Goal: Task Accomplishment & Management: Manage account settings

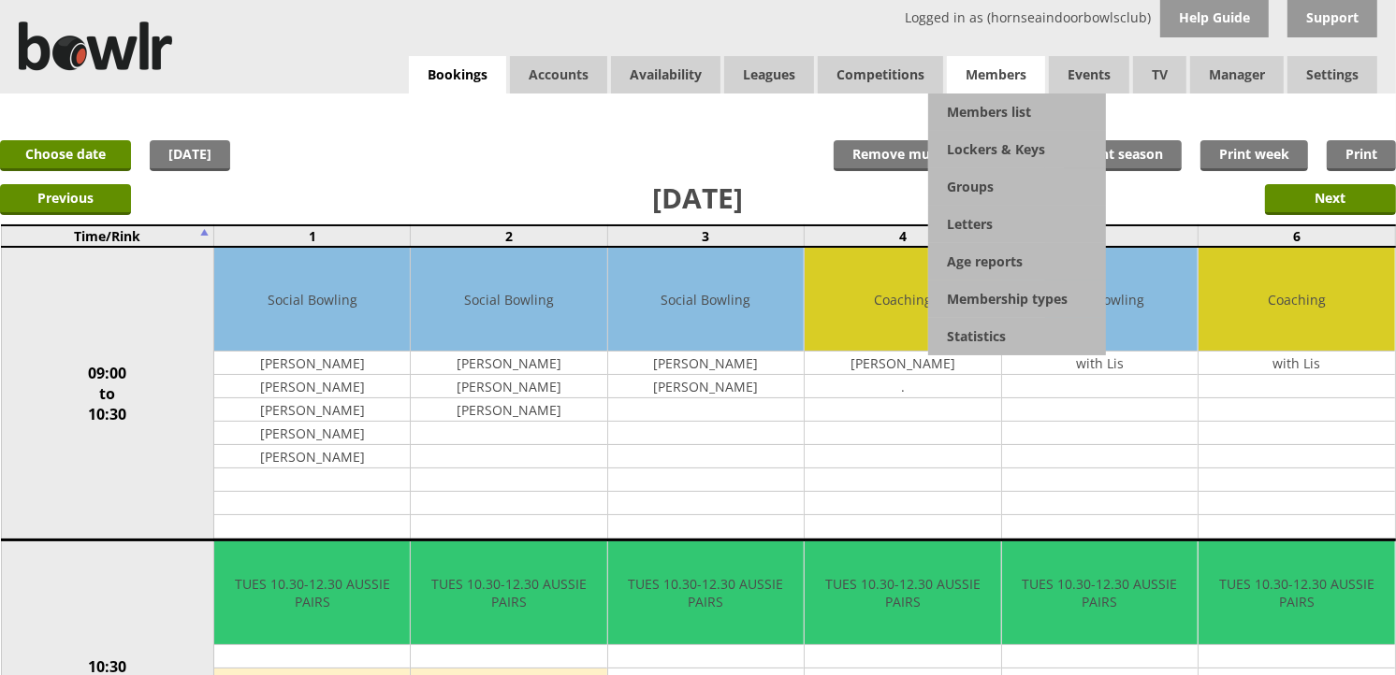
click at [990, 92] on span "Members" at bounding box center [996, 74] width 98 height 37
click at [994, 101] on link "Members list" at bounding box center [1017, 112] width 178 height 37
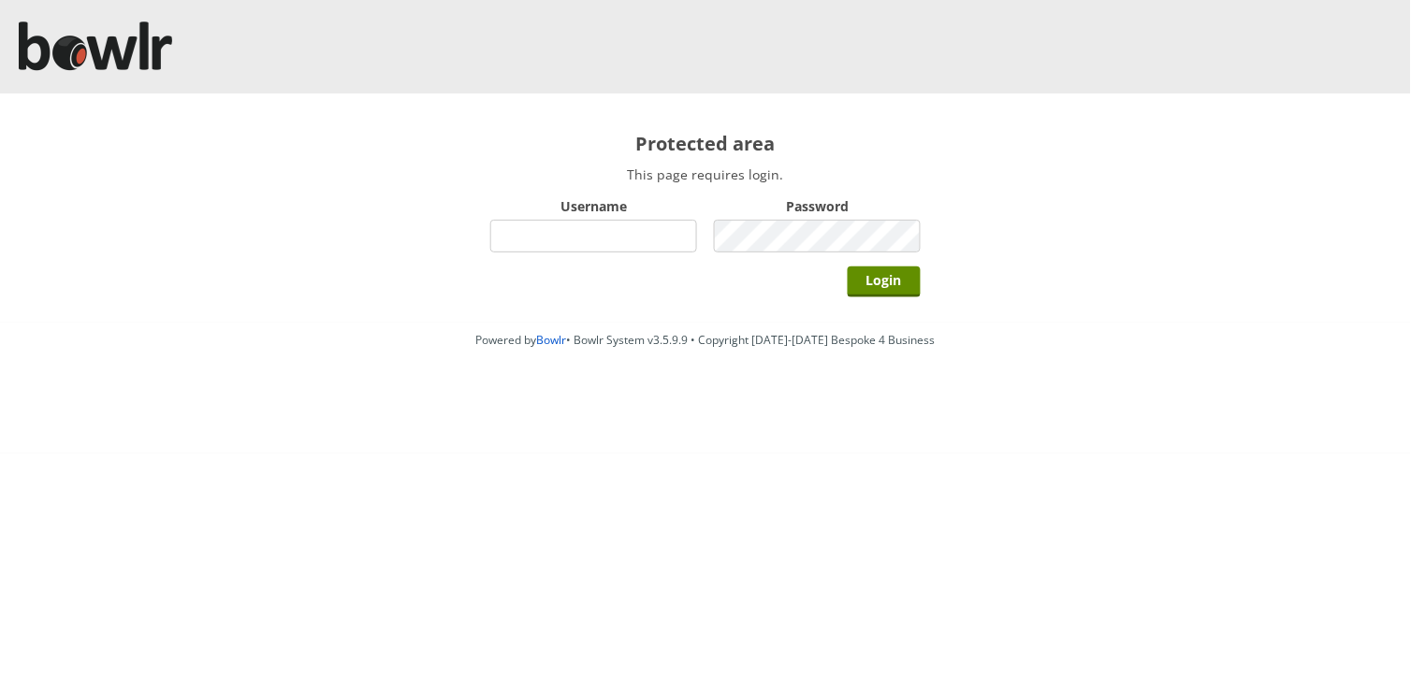
click at [617, 251] on input "Username" at bounding box center [593, 236] width 207 height 33
type input "hornseaindoorbowlsclub"
click at [848, 267] on input "Login" at bounding box center [884, 282] width 73 height 31
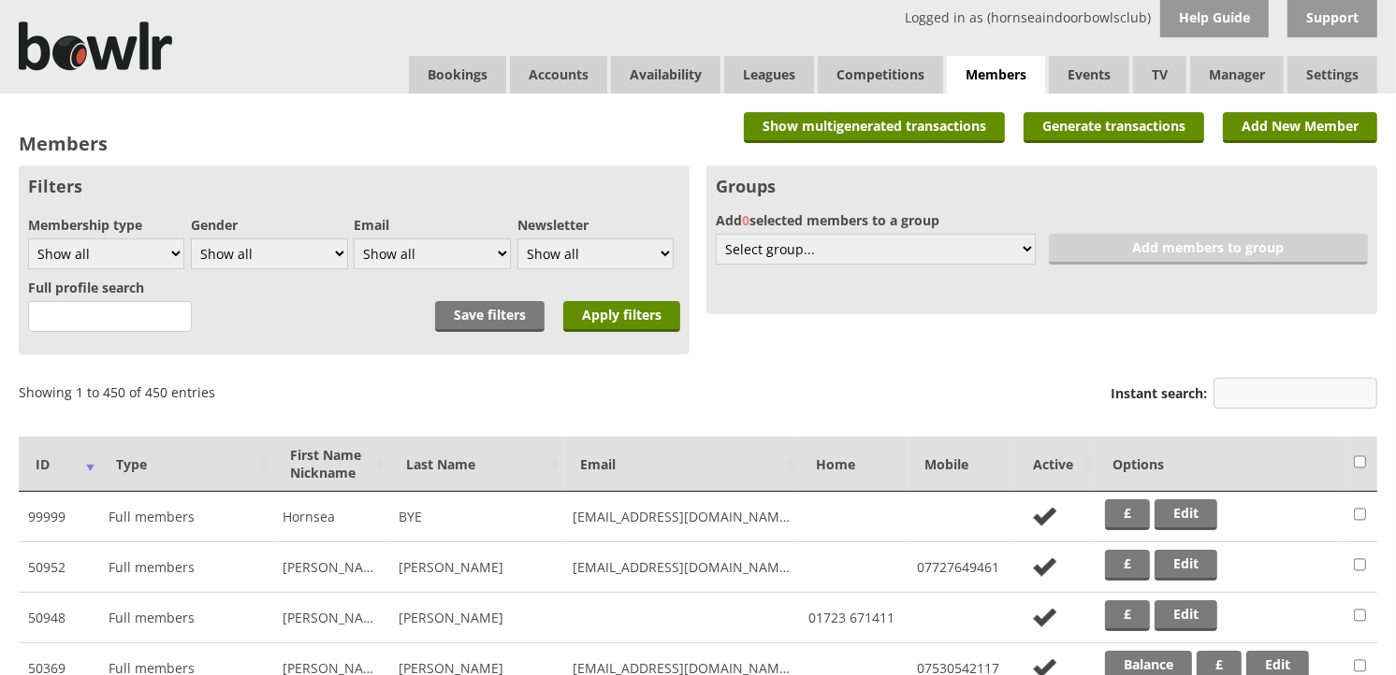
click at [1240, 381] on input "Instant search:" at bounding box center [1295, 393] width 164 height 31
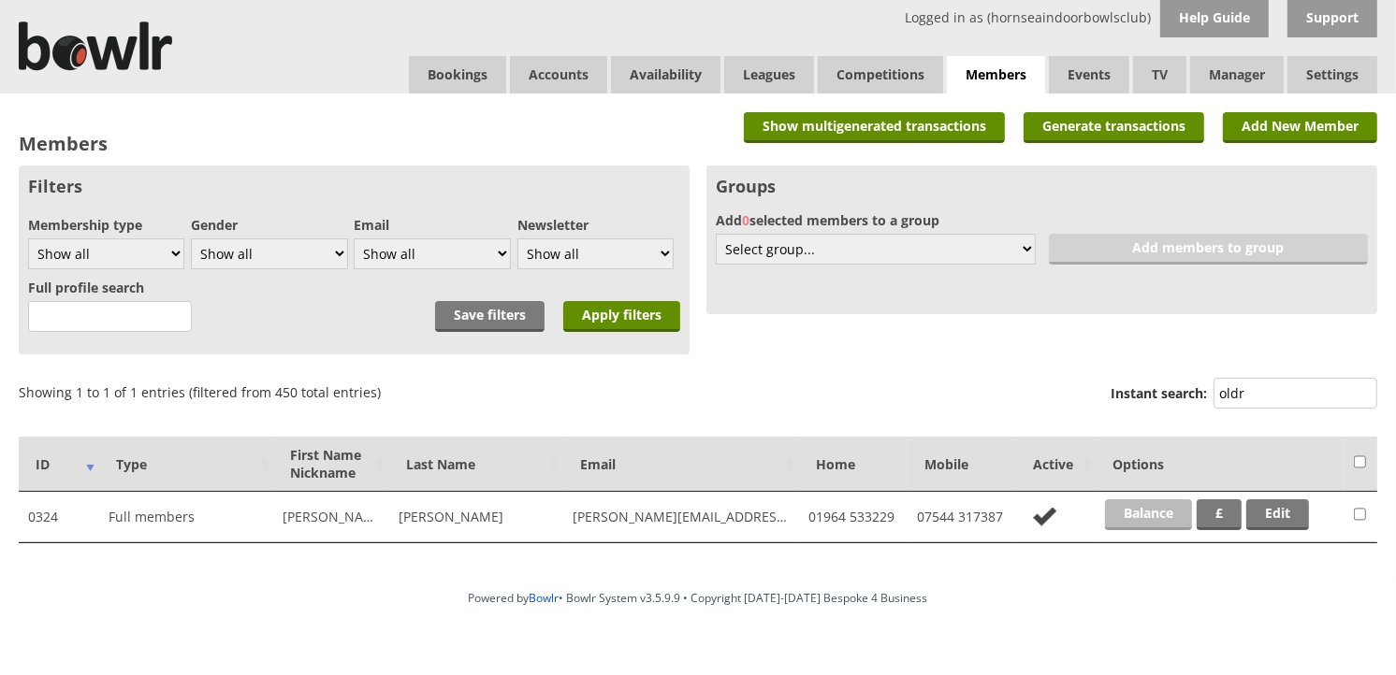
type input "oldr"
click at [1152, 512] on link "Balance" at bounding box center [1148, 515] width 87 height 31
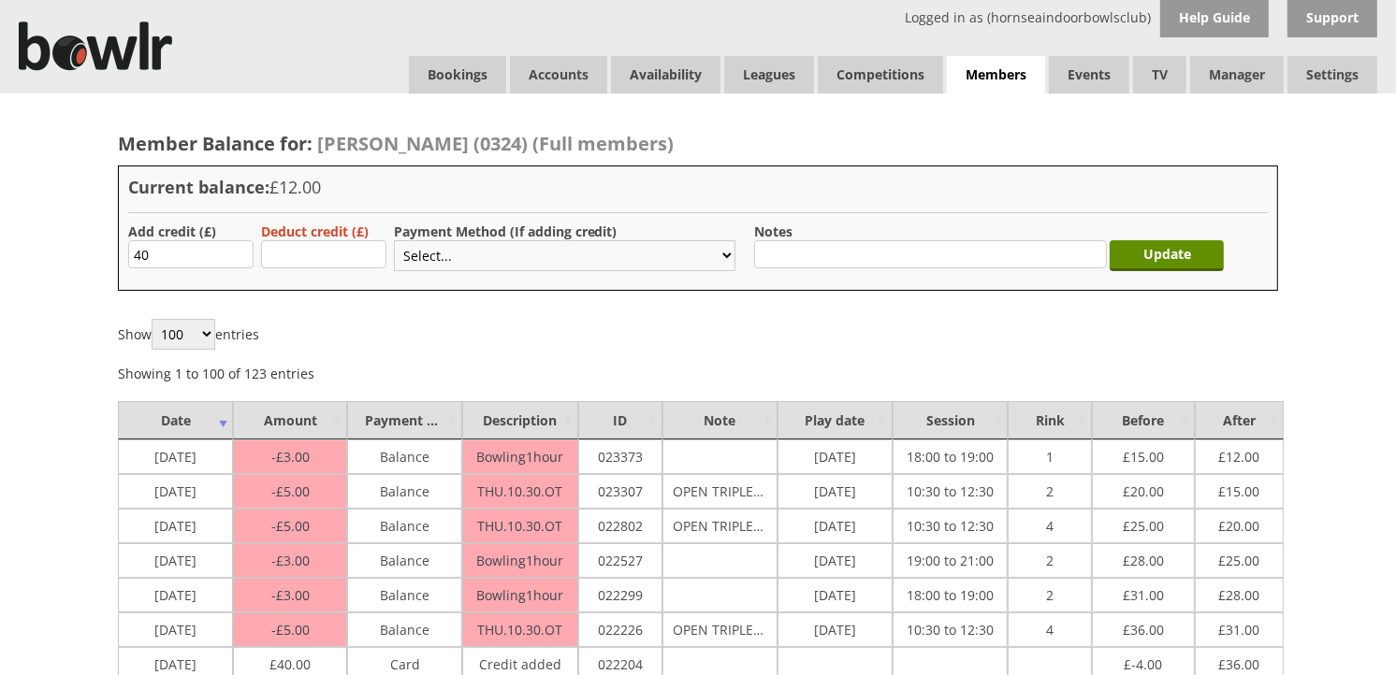
type input "40"
click at [443, 254] on select "Select... Cash Card Cheque Bank Transfer Other Member Card Gift Voucher Balance" at bounding box center [564, 255] width 341 height 31
select select "2"
click at [394, 240] on select "Select... Cash Card Cheque Bank Transfer Other Member Card Gift Voucher Balance" at bounding box center [564, 255] width 341 height 31
click at [1127, 264] on input "Update" at bounding box center [1167, 255] width 114 height 31
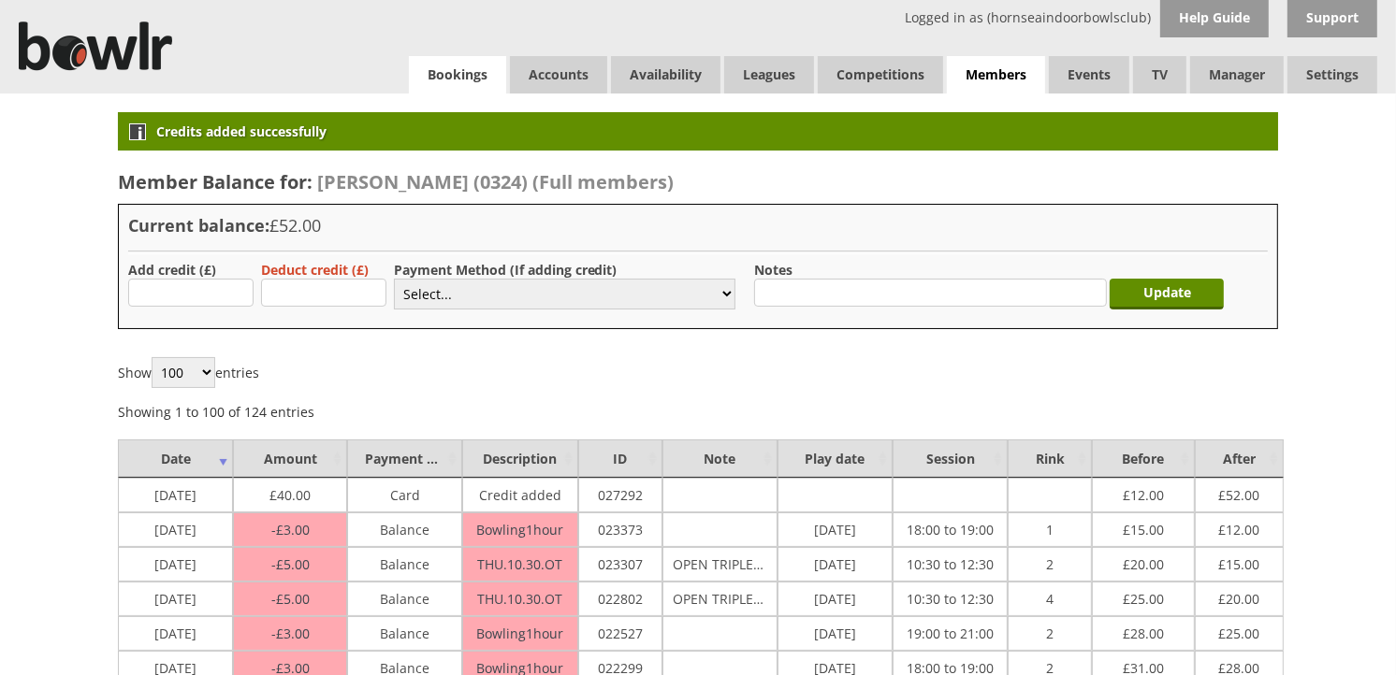
click at [461, 72] on link "Bookings" at bounding box center [457, 74] width 97 height 37
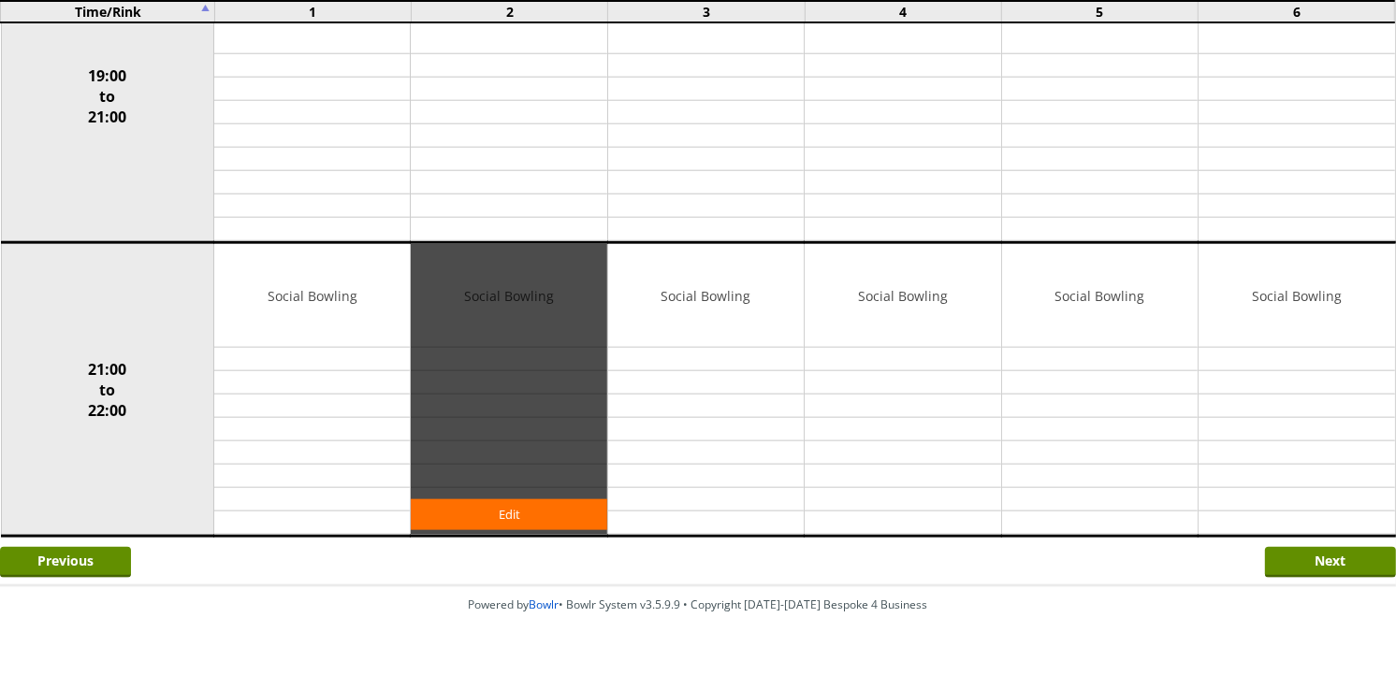
scroll to position [1808, 0]
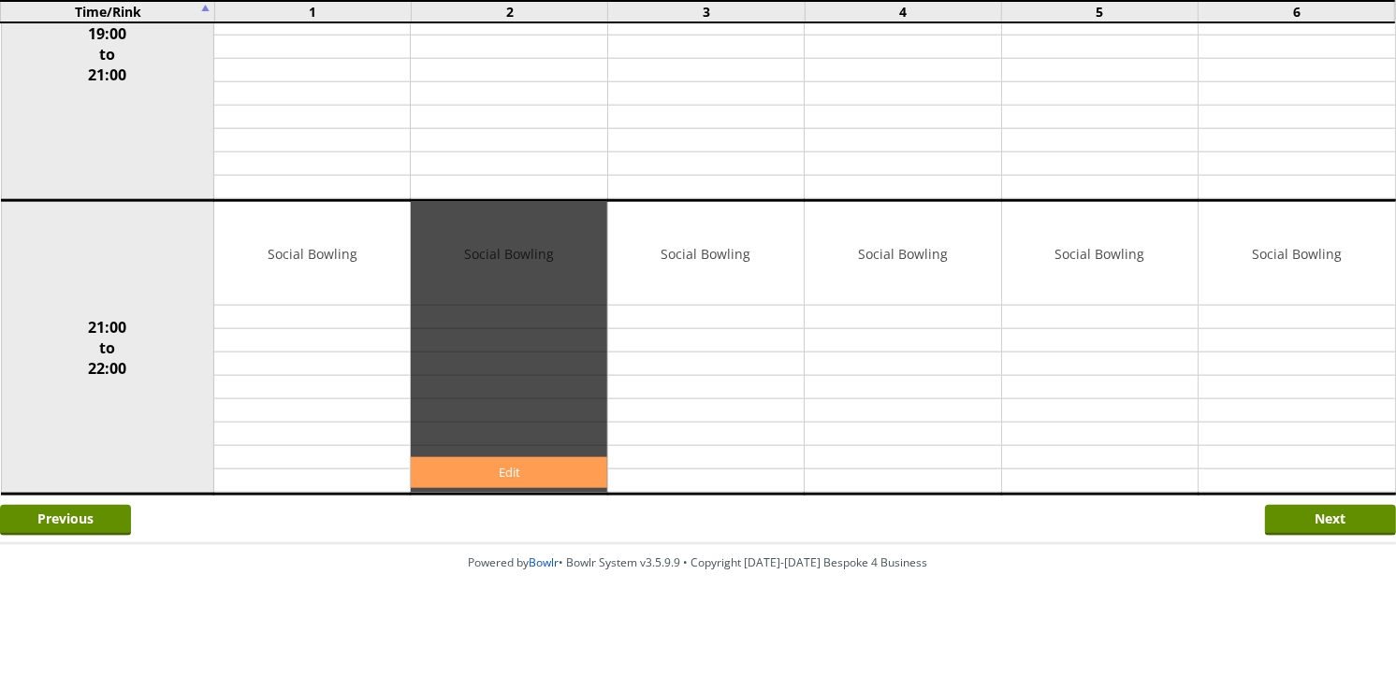
click at [526, 465] on link "Edit" at bounding box center [509, 472] width 196 height 31
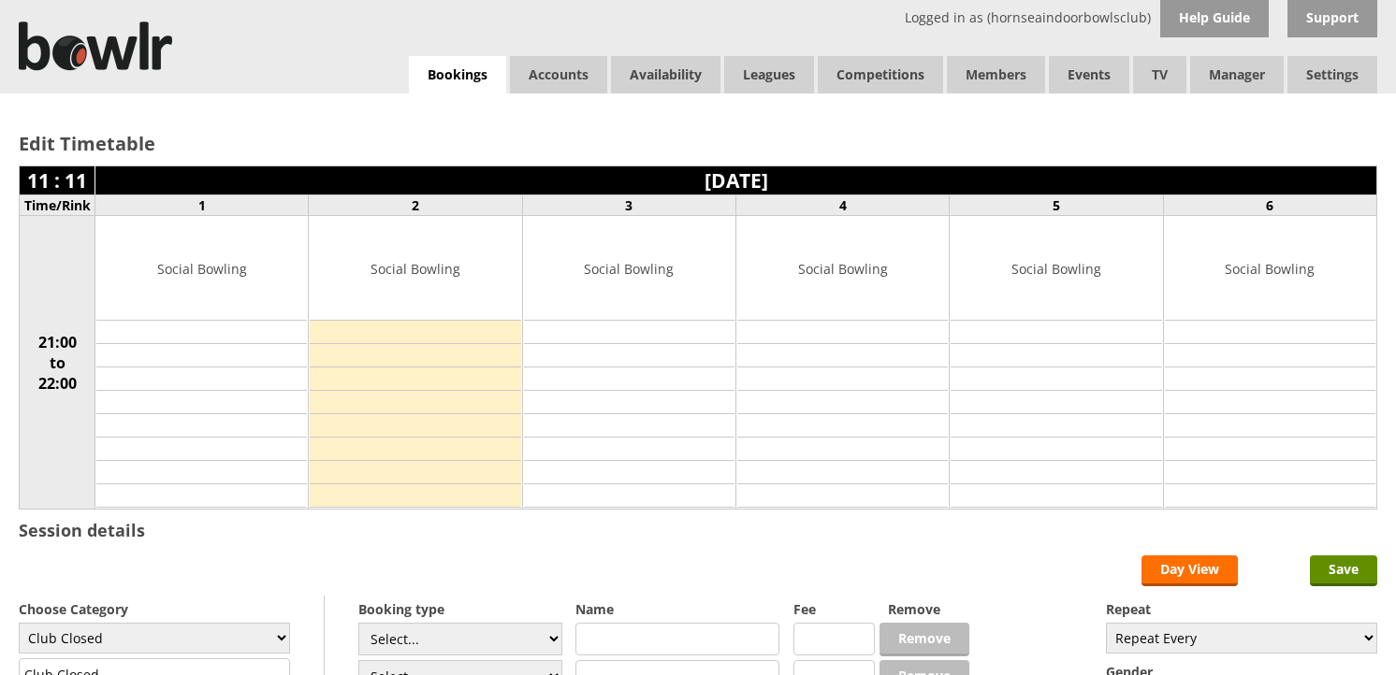
click at [450, 73] on link "Bookings" at bounding box center [457, 75] width 97 height 38
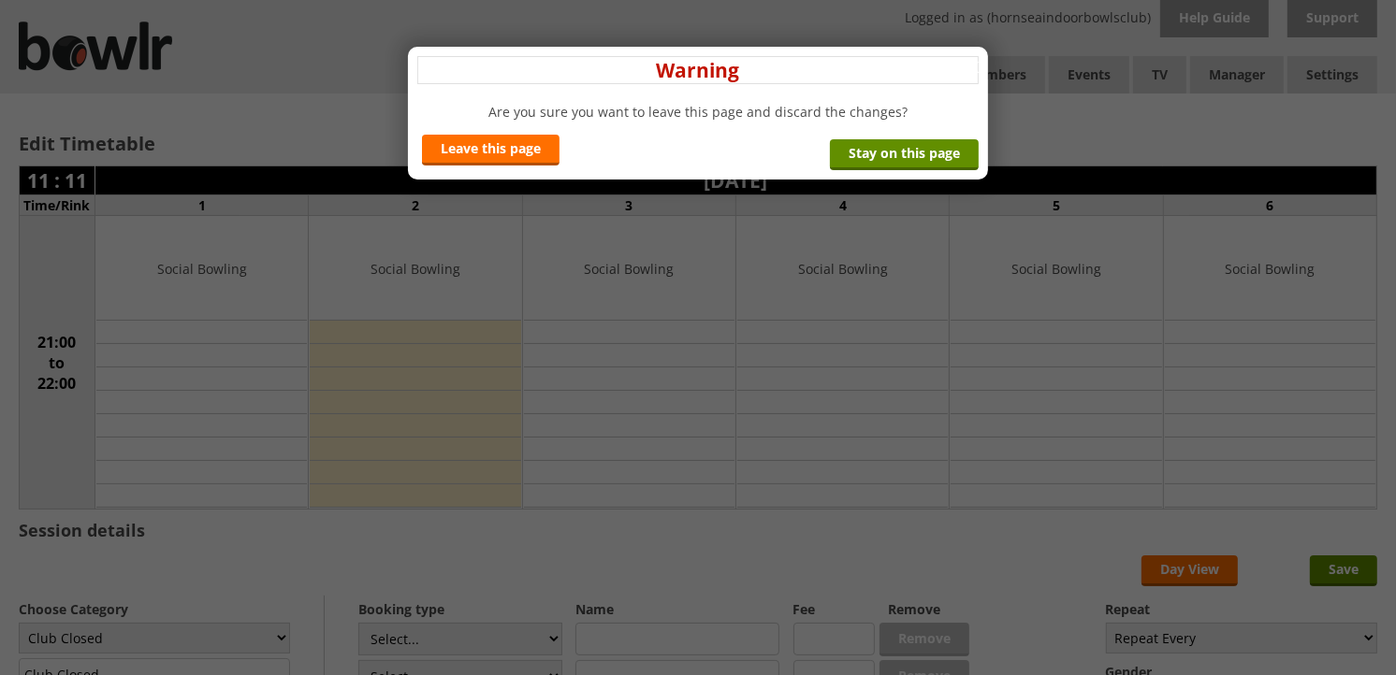
click at [530, 168] on div "x Warning Are you sure you want to leave this page and discard the changes? Lea…" at bounding box center [698, 113] width 580 height 133
click at [530, 155] on link "Leave this page" at bounding box center [491, 150] width 138 height 31
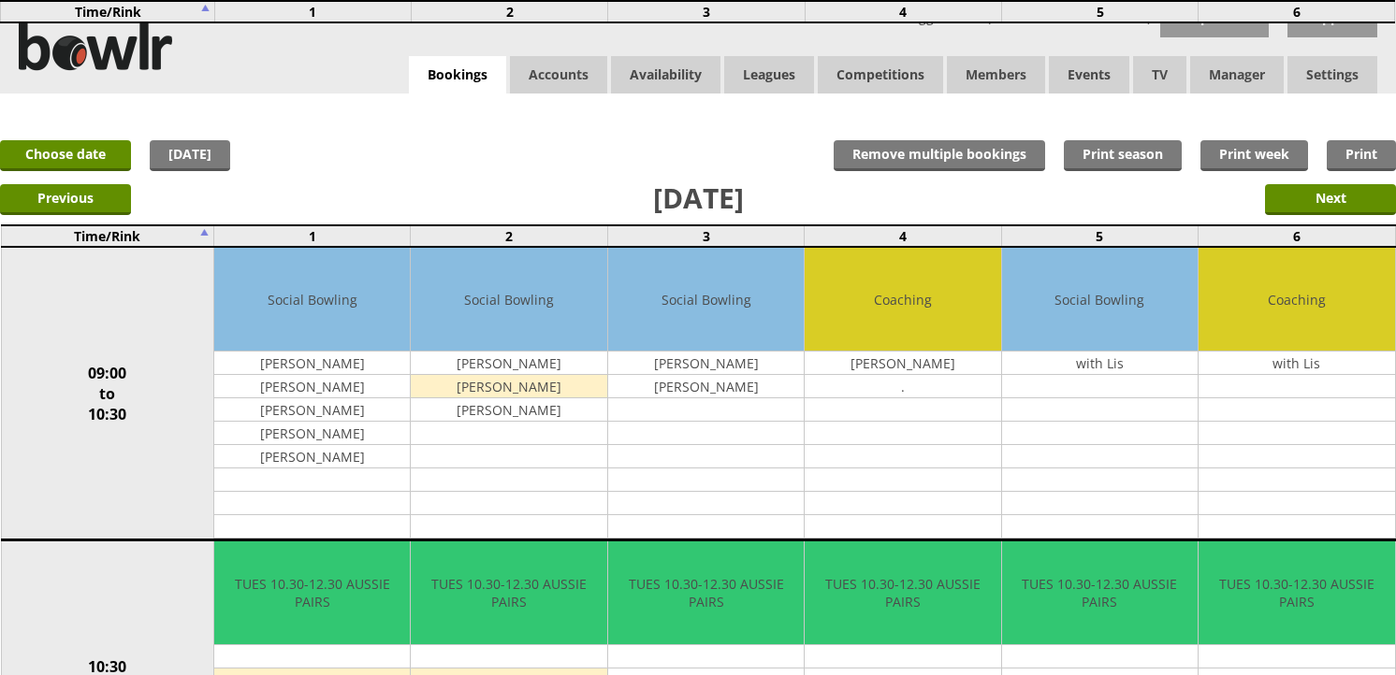
scroll to position [1663, 0]
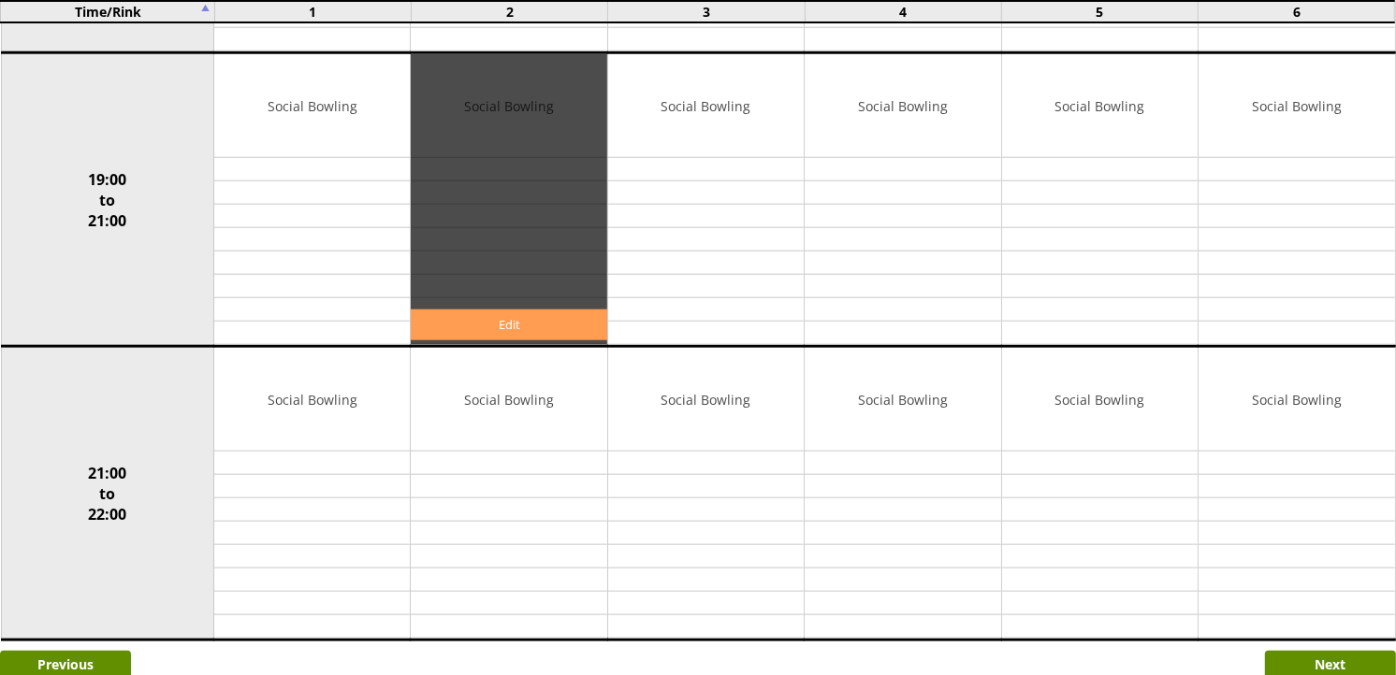
click at [522, 311] on link "Edit" at bounding box center [509, 325] width 196 height 31
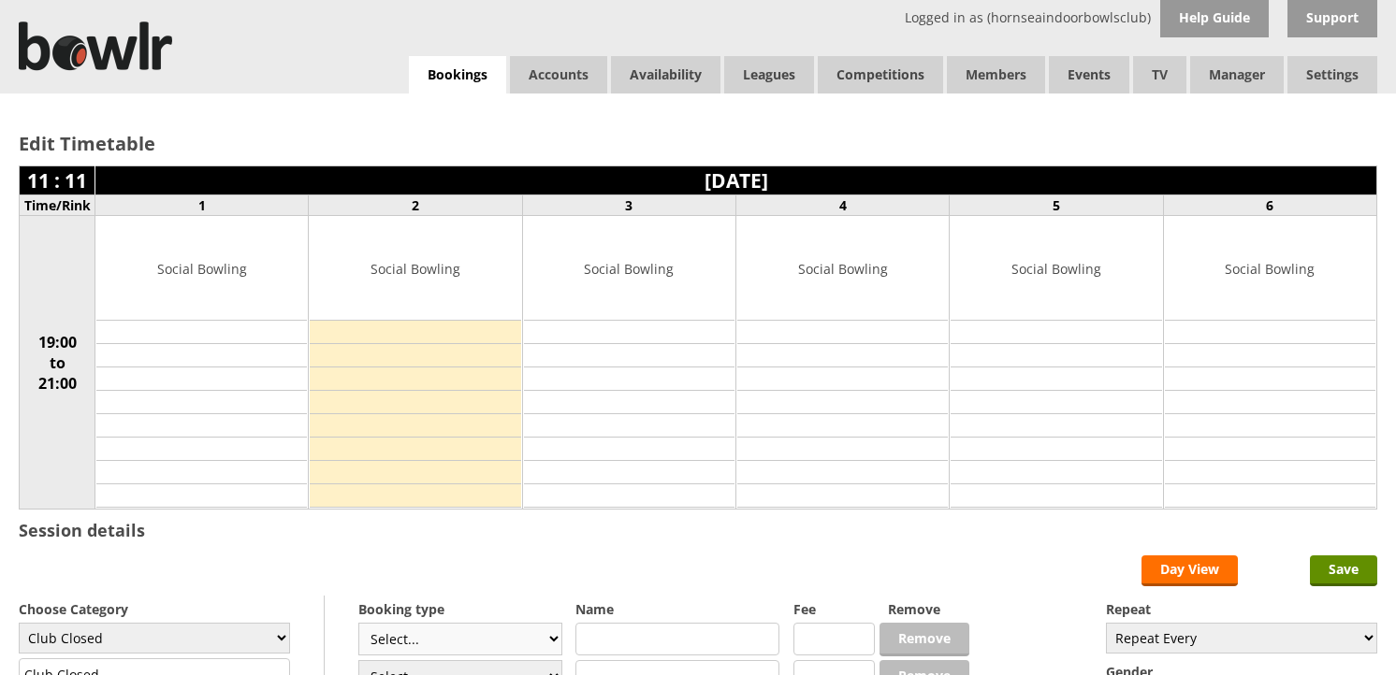
click at [507, 623] on select "Select... Club Competition (Member) Club Competition (Visitor) National (Member…" at bounding box center [460, 639] width 204 height 33
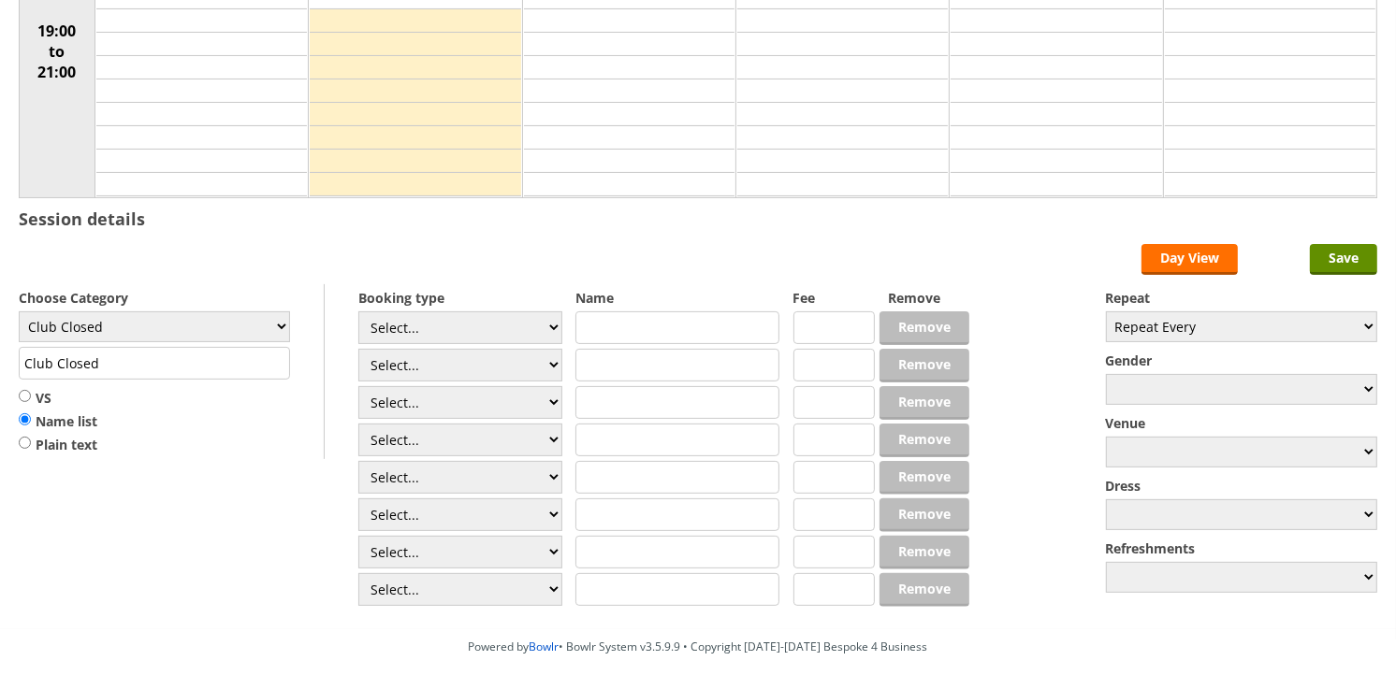
select select "1_54"
click at [358, 312] on select "Select... Club Competition (Member) Club Competition (Visitor) National (Member…" at bounding box center [460, 328] width 204 height 33
type input "3.0000"
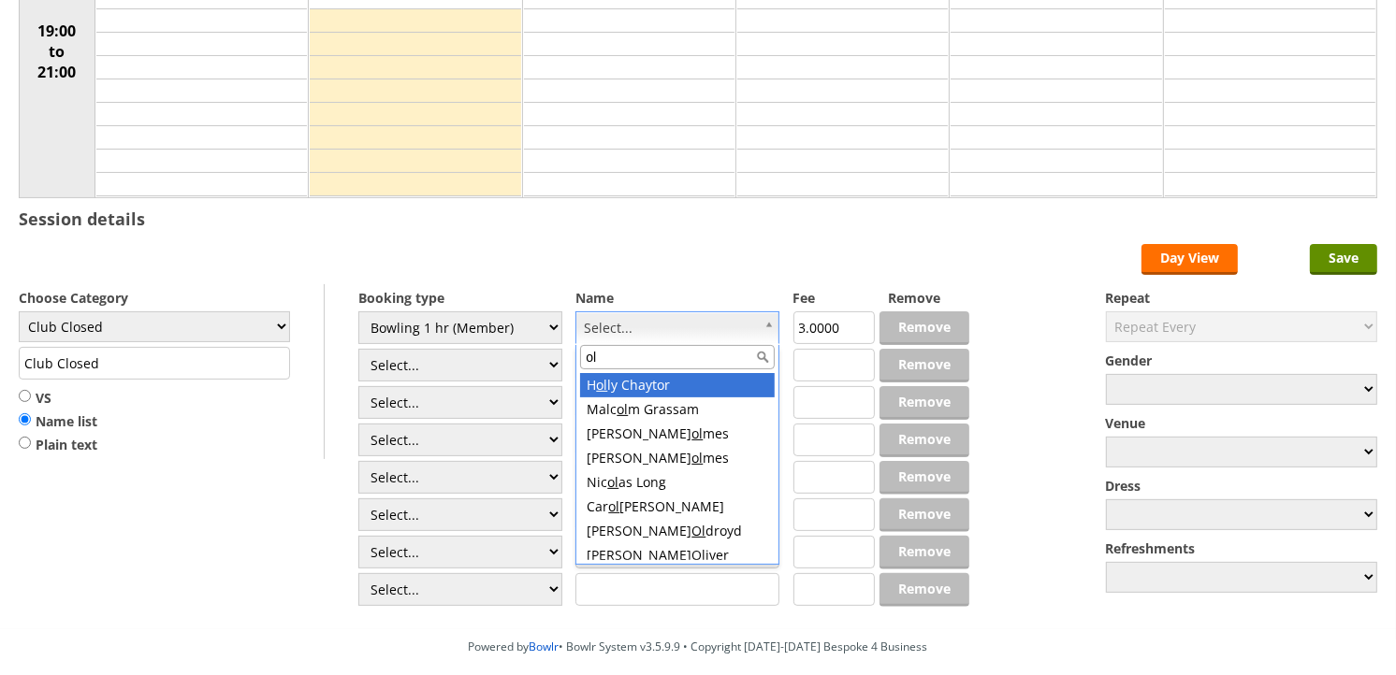
type input "old"
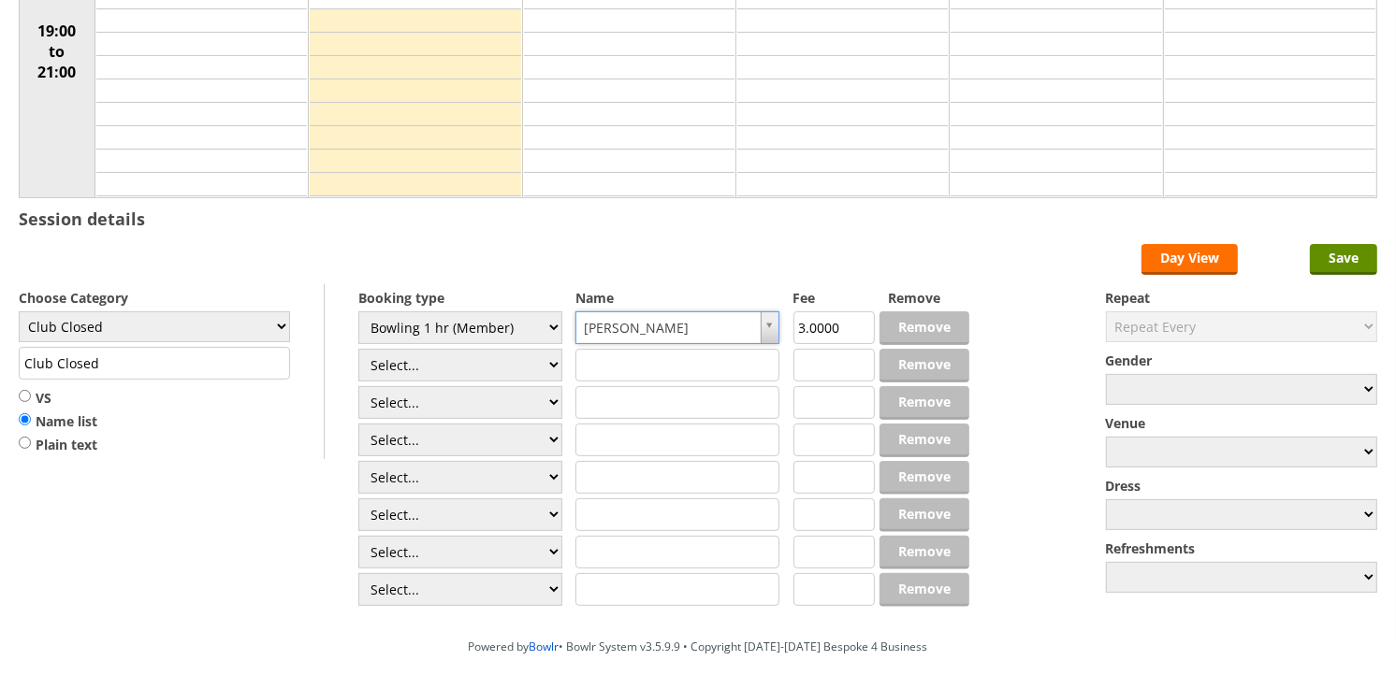
click at [212, 351] on input "Club Closed" at bounding box center [154, 363] width 271 height 33
click at [216, 331] on select "Club Closed Singles League Triples League Pairs League Friendly Social Bowling …" at bounding box center [154, 327] width 271 height 31
select select "131"
click at [19, 312] on select "Club Closed Singles League Triples League Pairs League Friendly Social Bowling …" at bounding box center [154, 327] width 271 height 31
type input "Friendly"
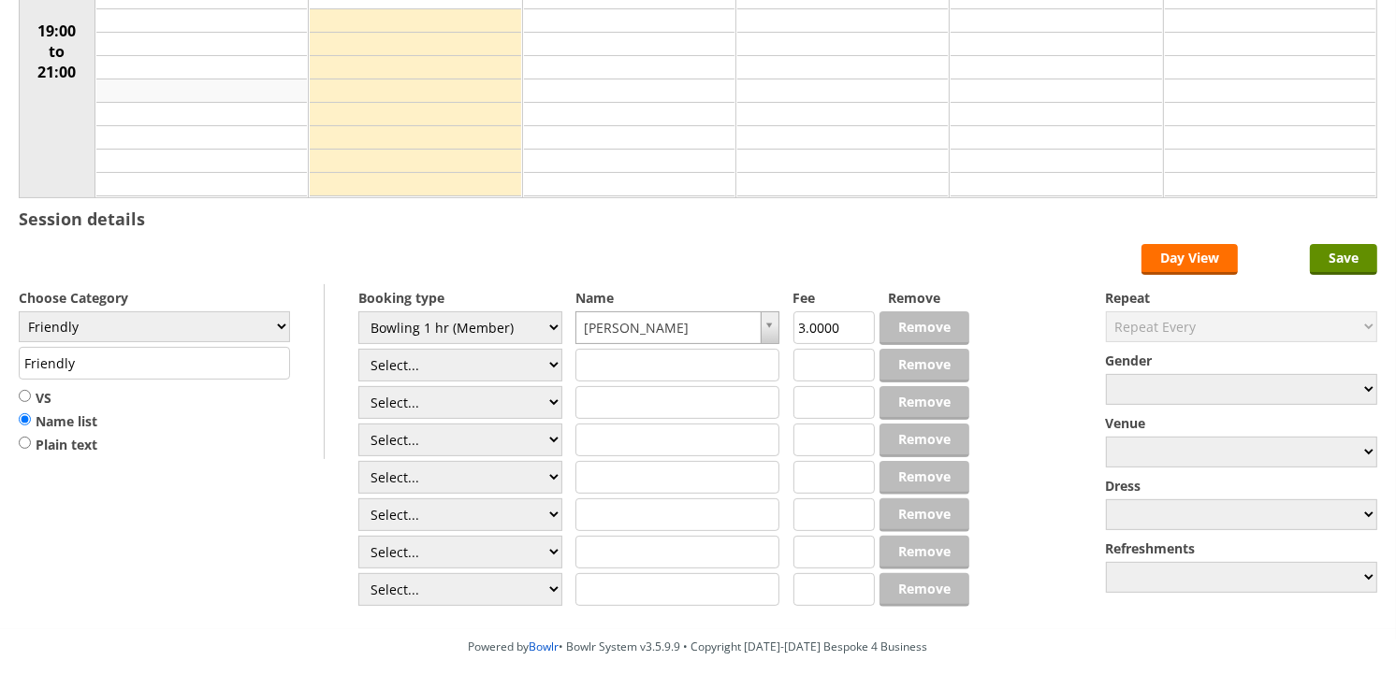
click at [155, 90] on td at bounding box center [201, 91] width 211 height 23
click at [154, 315] on select "Club Closed Singles League Triples League Pairs League Friendly Social Bowling …" at bounding box center [154, 327] width 271 height 31
click at [161, 314] on select "Club Closed Singles League Triples League Pairs League Friendly Social Bowling …" at bounding box center [154, 327] width 271 height 31
select select "132"
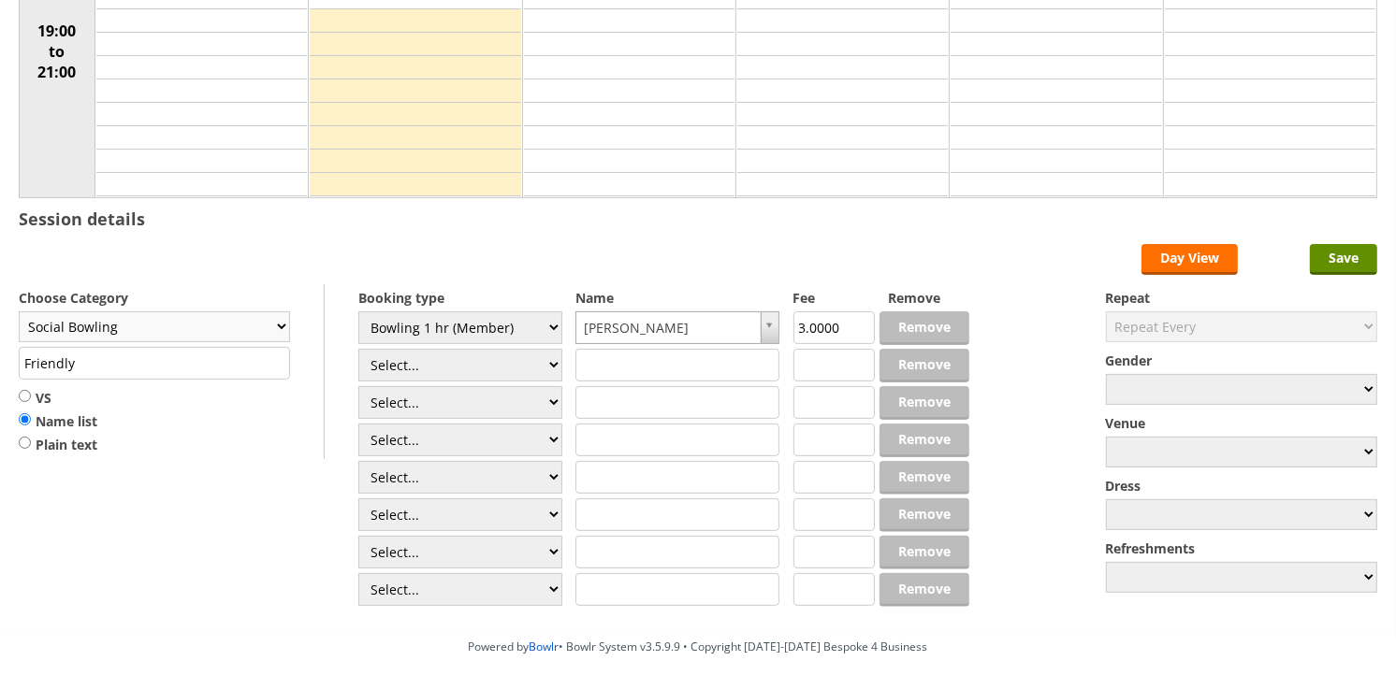
click at [19, 312] on select "Club Closed Singles League Triples League Pairs League Friendly Social Bowling …" at bounding box center [154, 327] width 271 height 31
type input "Social Bowling"
click at [1370, 267] on input "Save" at bounding box center [1343, 259] width 67 height 31
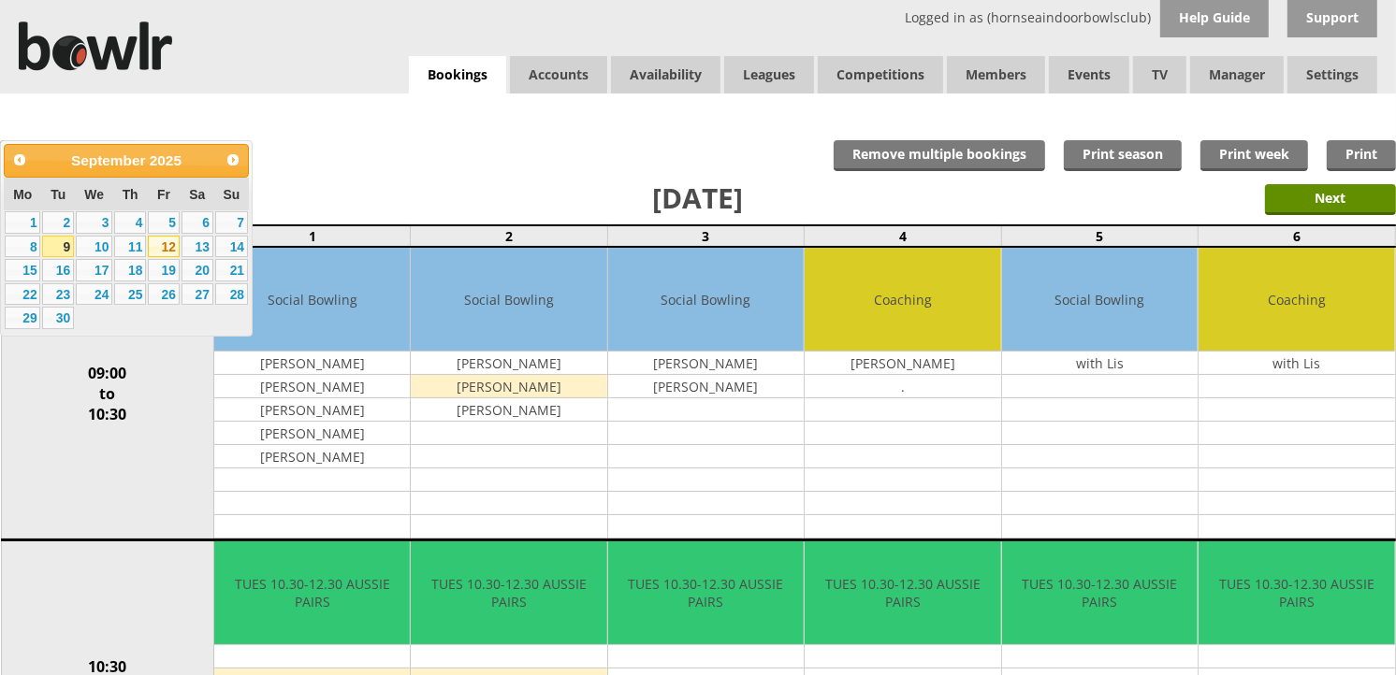
click at [165, 253] on link "12" at bounding box center [164, 247] width 32 height 22
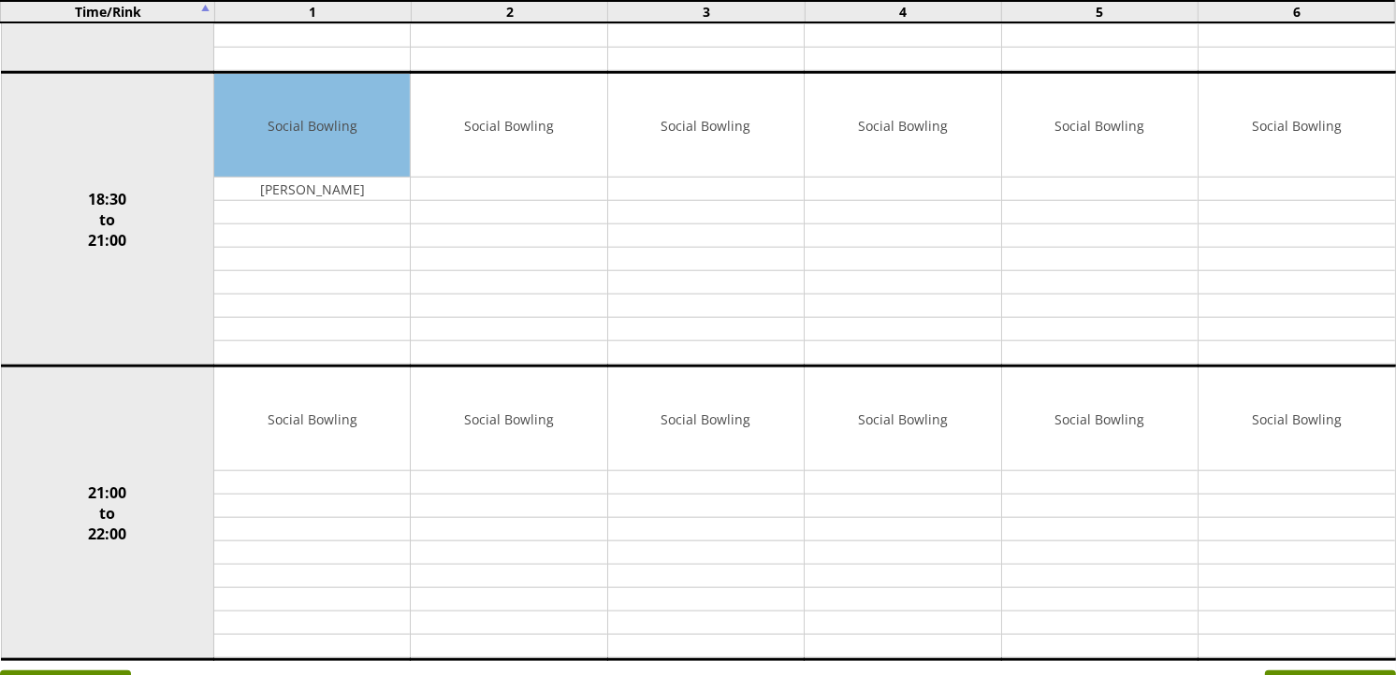
scroll to position [1559, 0]
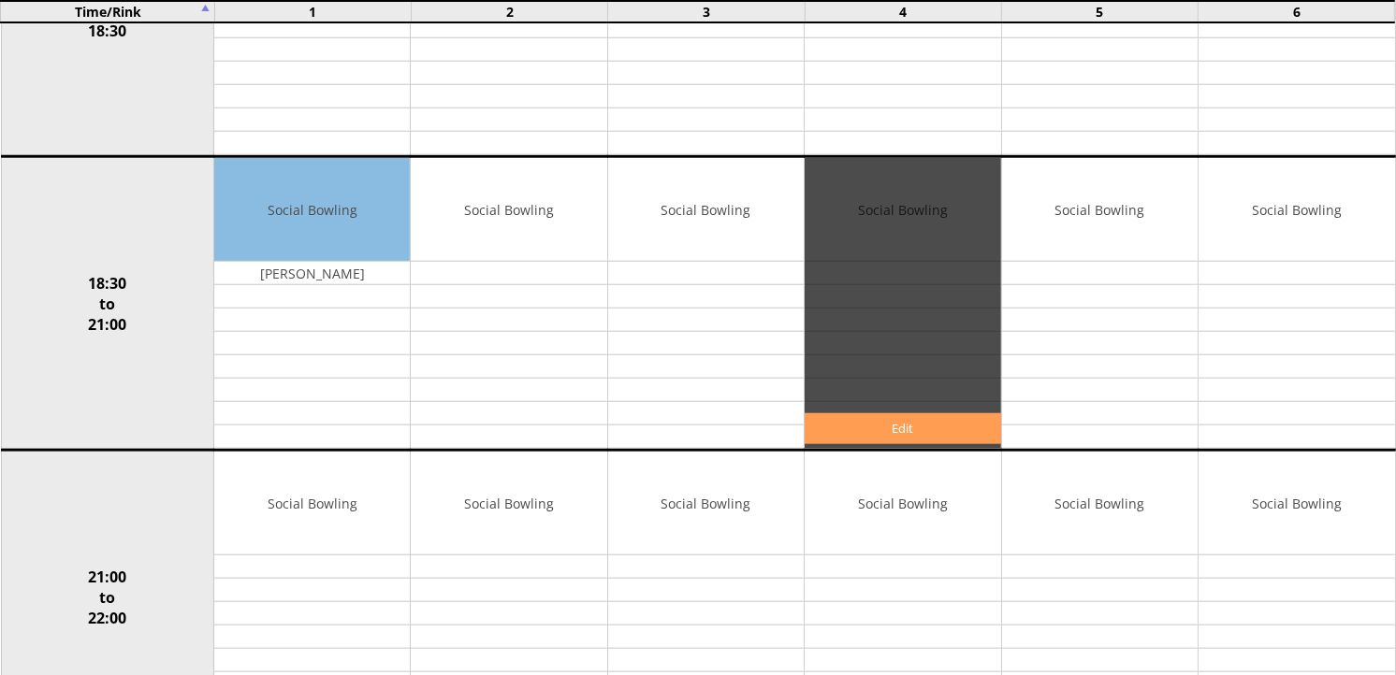
click at [866, 435] on link "Edit" at bounding box center [903, 429] width 196 height 31
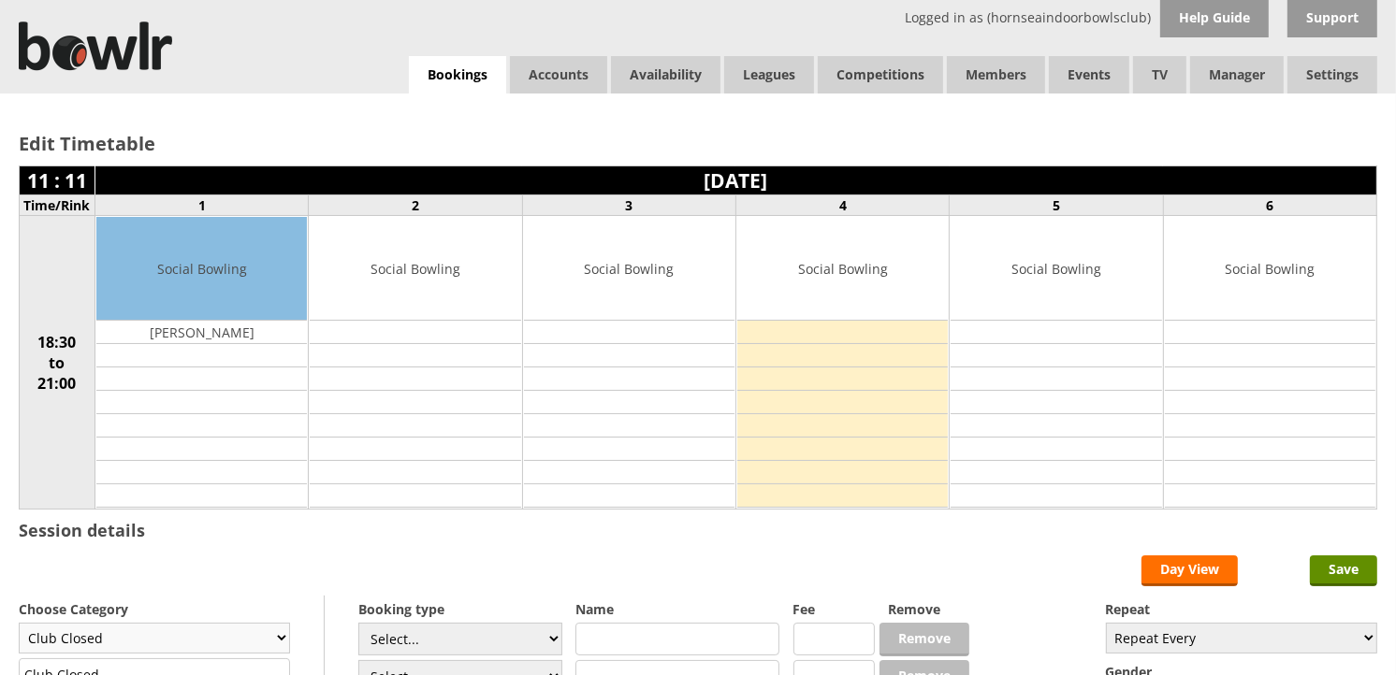
click at [222, 646] on select "Club Closed Singles League Triples League Pairs League Friendly Social Bowling …" at bounding box center [154, 638] width 271 height 31
select select "132"
click at [19, 625] on select "Club Closed Singles League Triples League Pairs League Friendly Social Bowling …" at bounding box center [154, 638] width 271 height 31
type input "Social Bowling"
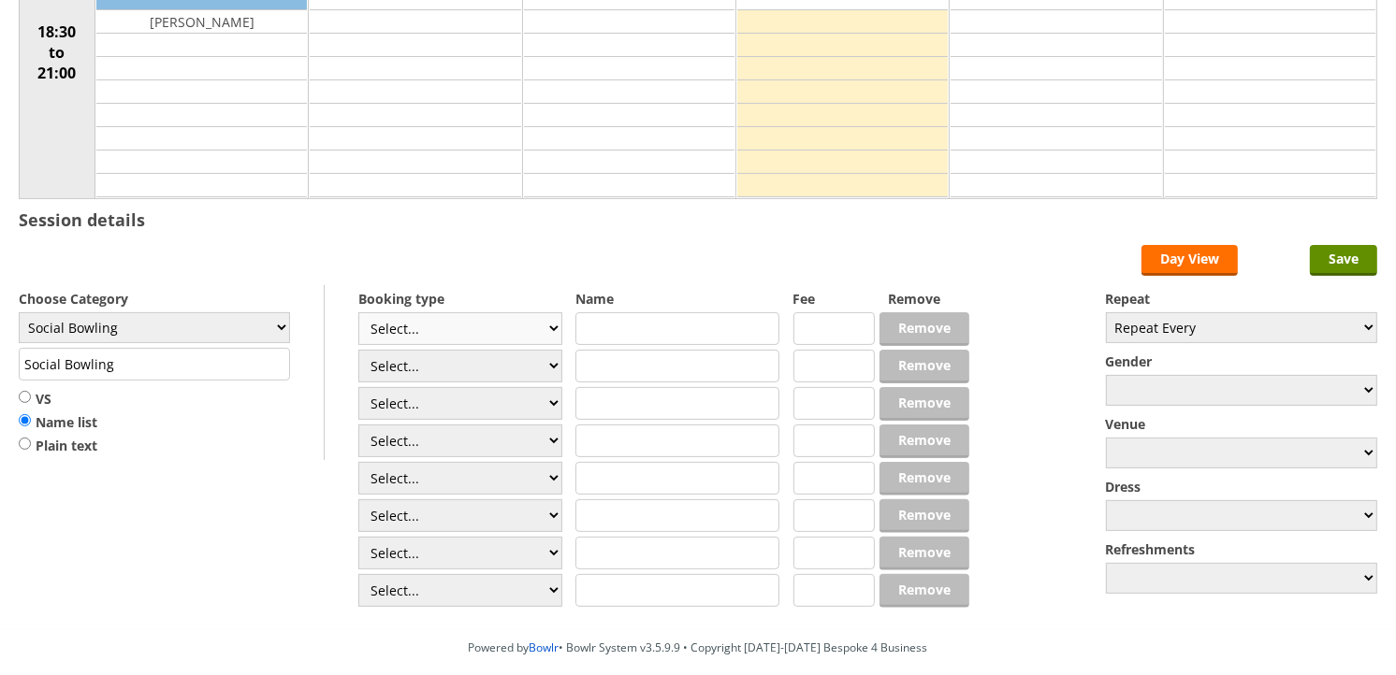
scroll to position [312, 0]
click at [443, 319] on select "Select... Club Competition (Member) Club Competition (Visitor) National (Member…" at bounding box center [460, 328] width 204 height 33
select select "1_54"
click at [358, 312] on select "Select... Club Competition (Member) Club Competition (Visitor) National (Member…" at bounding box center [460, 328] width 204 height 33
type input "3.0000"
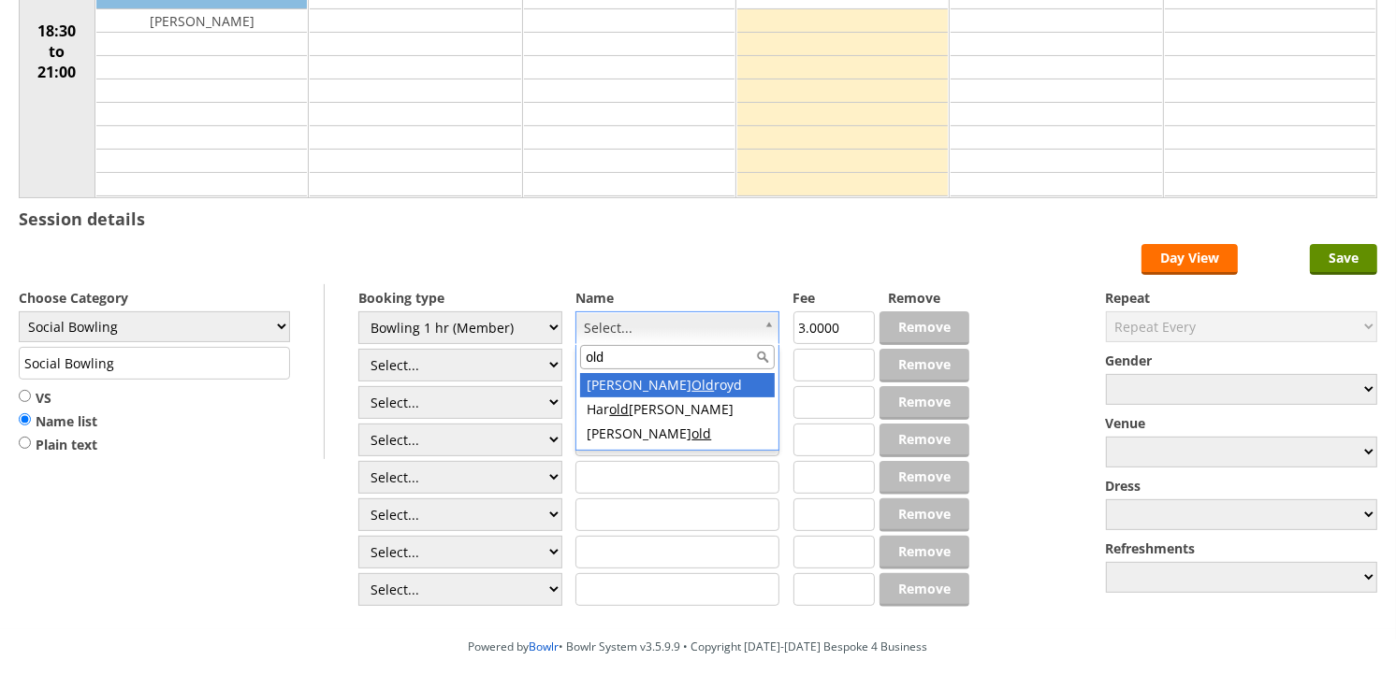
type input "old"
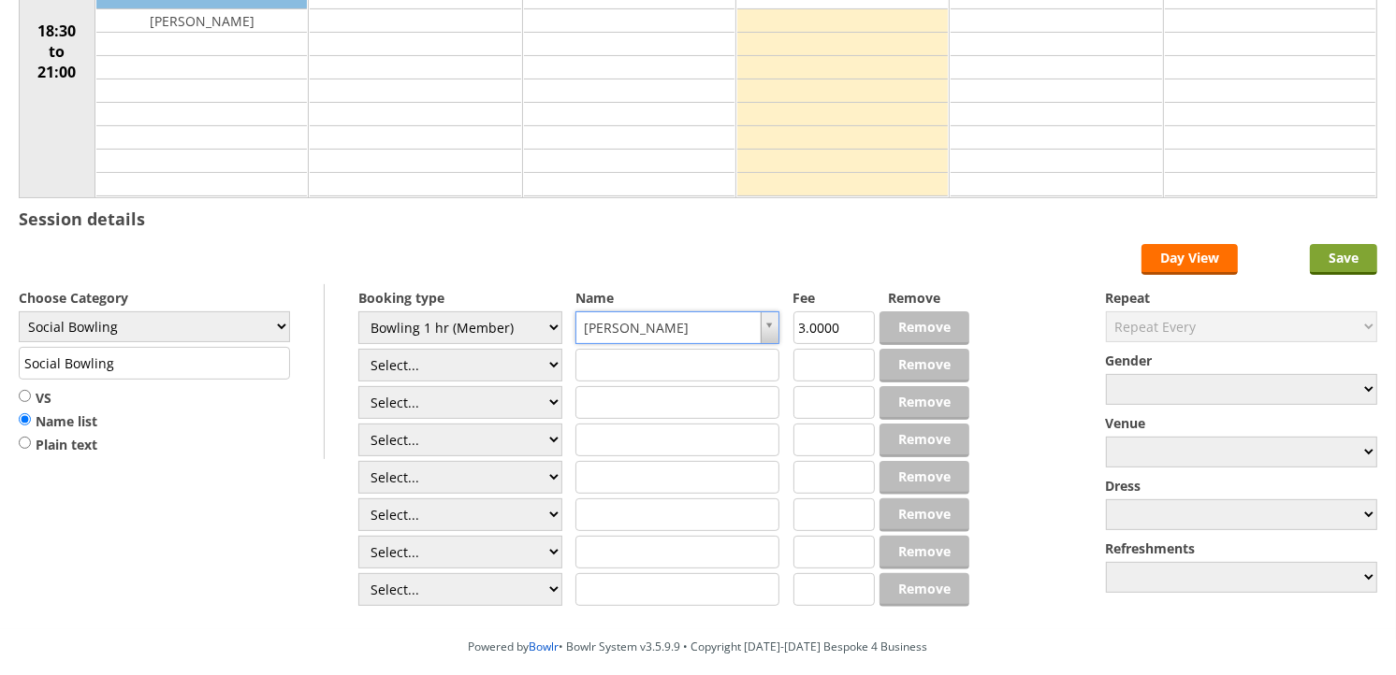
click at [1360, 254] on input "Save" at bounding box center [1343, 259] width 67 height 31
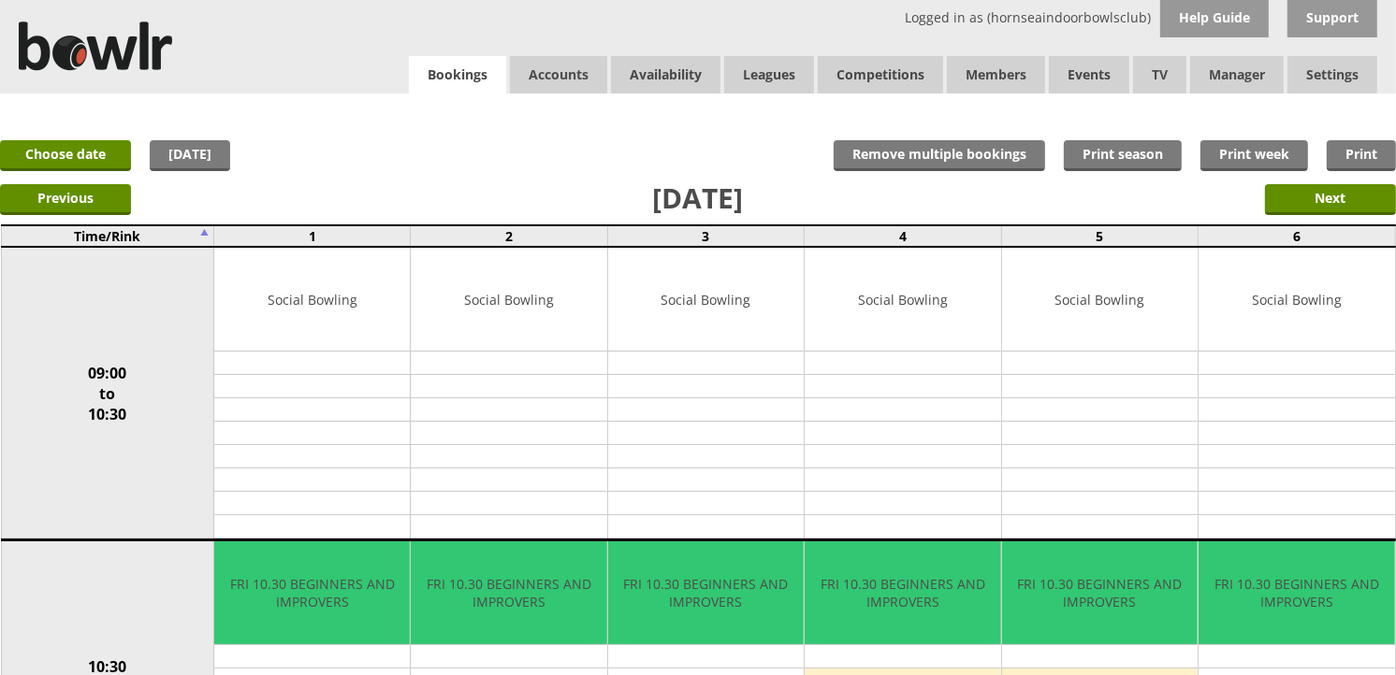
click at [458, 62] on link "Bookings" at bounding box center [457, 75] width 97 height 38
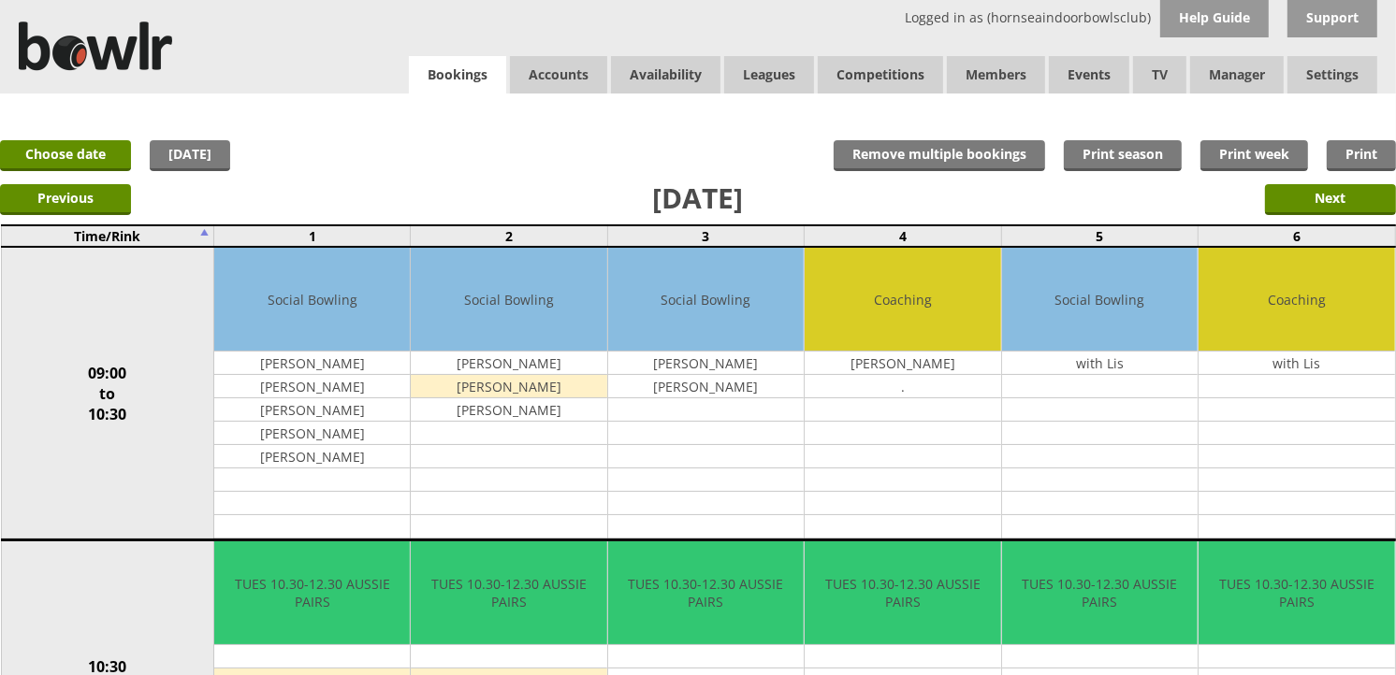
click at [489, 65] on link "Bookings" at bounding box center [457, 75] width 97 height 38
click at [1270, 188] on input "Next" at bounding box center [1330, 199] width 131 height 31
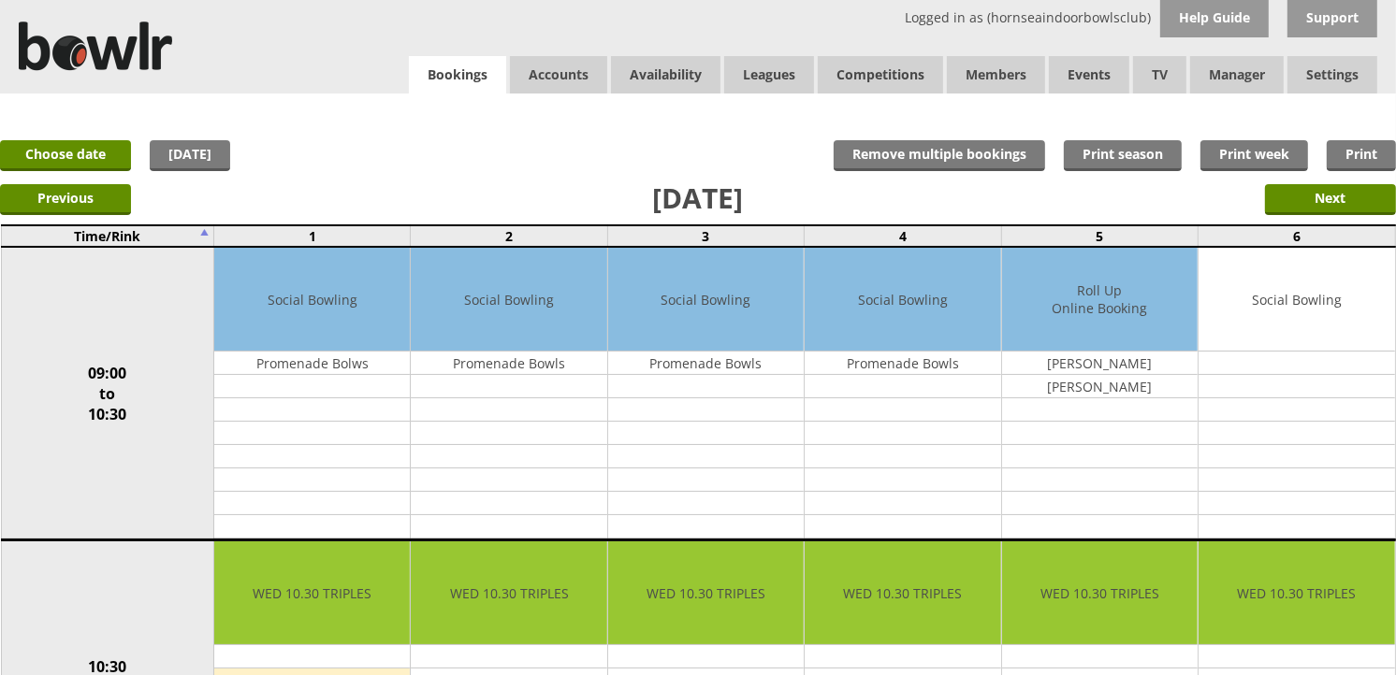
click at [490, 78] on link "Bookings" at bounding box center [457, 75] width 97 height 38
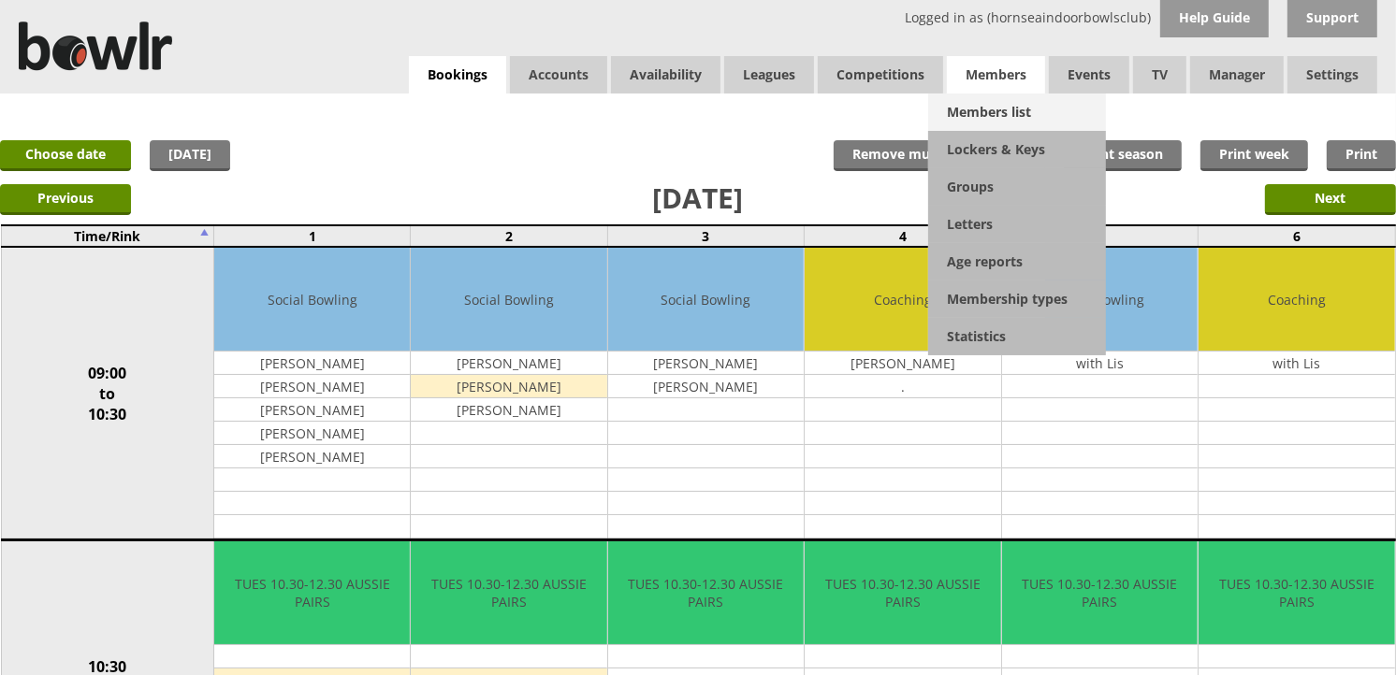
click at [978, 98] on link "Members list" at bounding box center [1017, 112] width 178 height 37
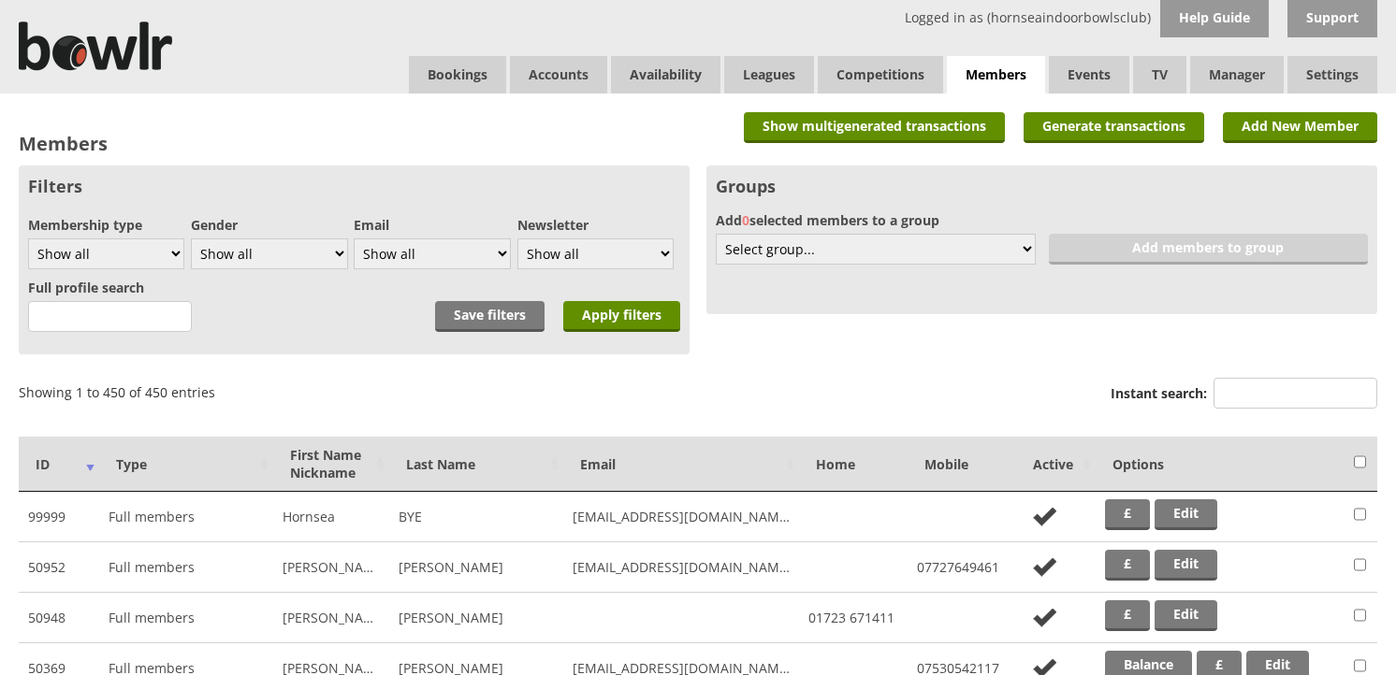
click at [1274, 379] on input "Instant search:" at bounding box center [1295, 393] width 164 height 31
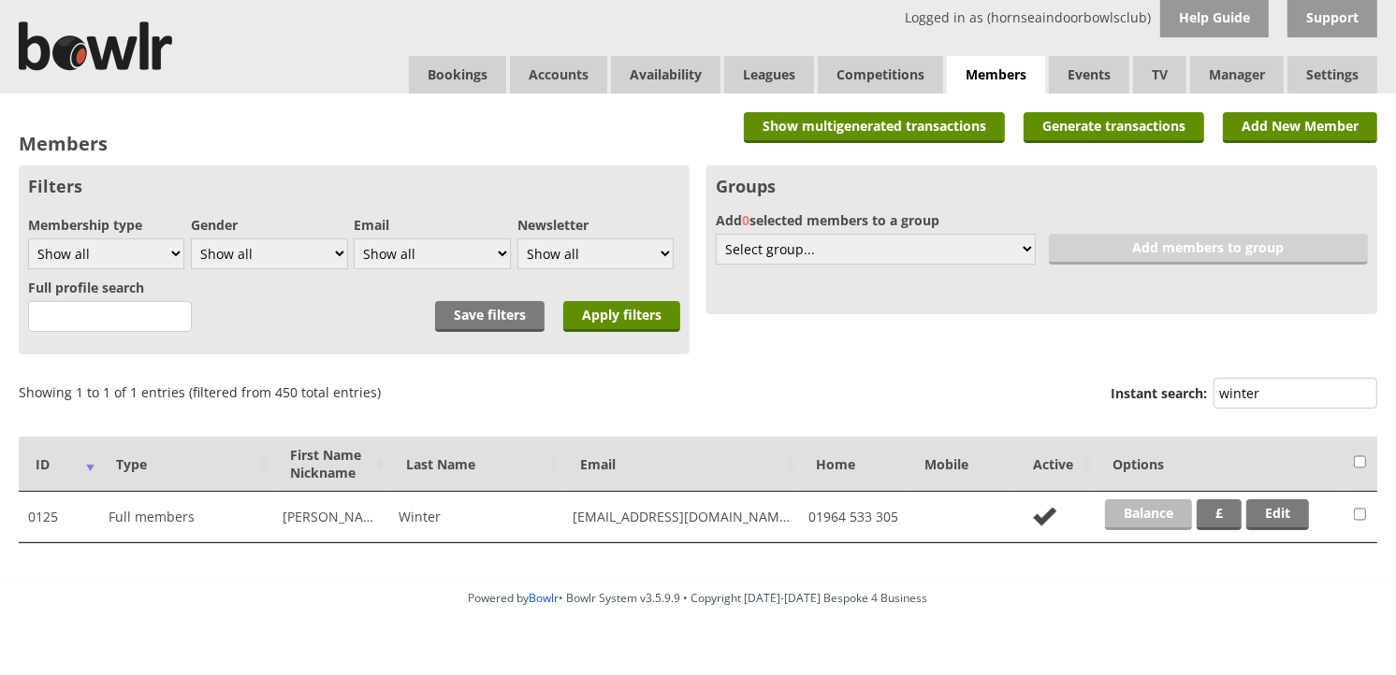
type input "winter"
click at [1145, 506] on link "Balance" at bounding box center [1148, 515] width 87 height 31
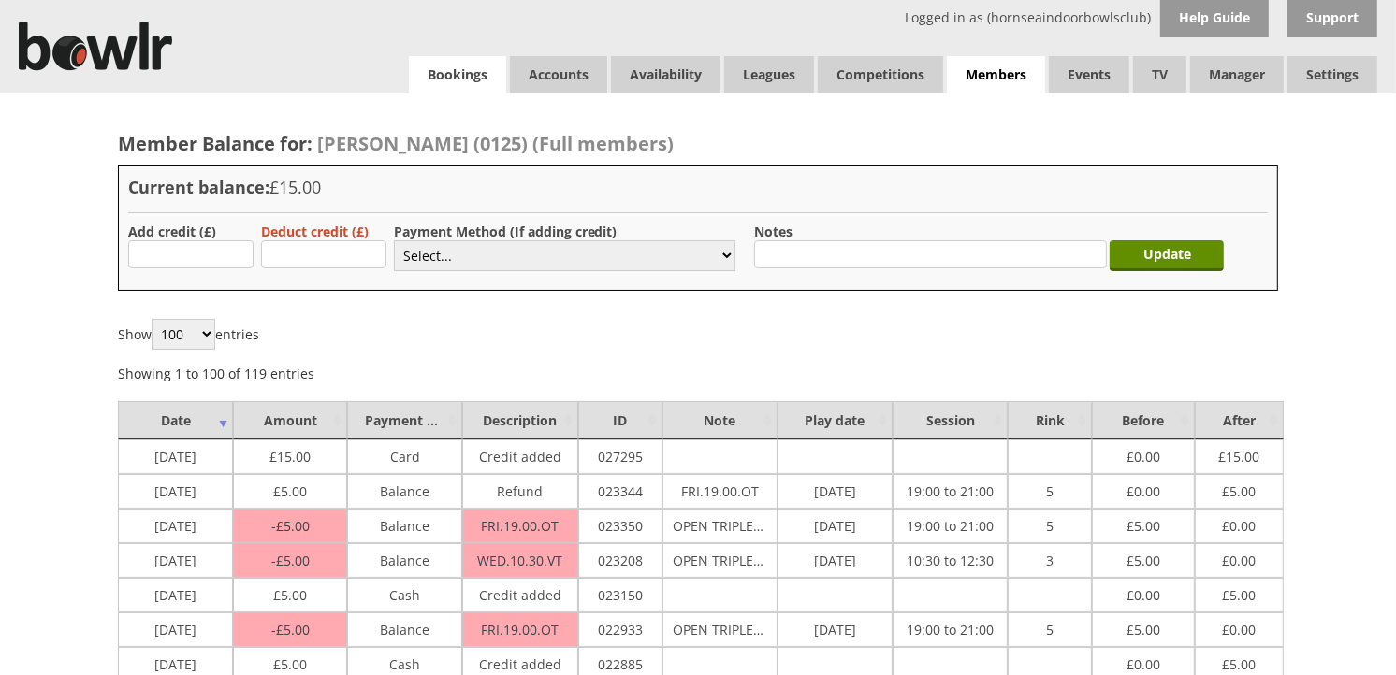
click at [426, 87] on link "Bookings" at bounding box center [457, 74] width 97 height 37
